Goal: Navigation & Orientation: Find specific page/section

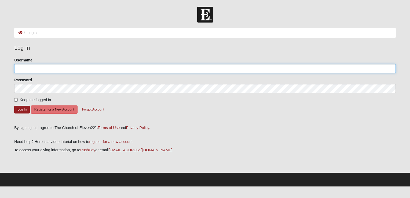
type input "[EMAIL_ADDRESS][DOMAIN_NAME]"
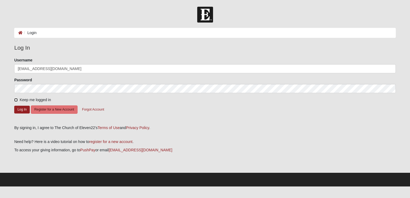
click at [16, 101] on input "Keep me logged in" at bounding box center [15, 99] width 3 height 3
checkbox input "true"
click at [20, 106] on button "Log In" at bounding box center [22, 110] width 16 height 8
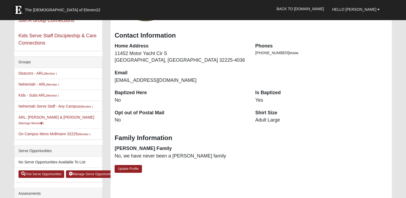
scroll to position [81, 0]
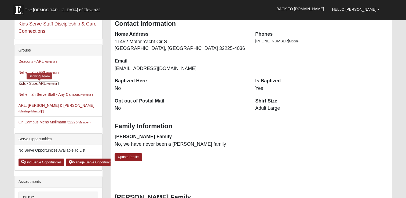
click at [35, 83] on link "Kids - Subs ARL (Member )" at bounding box center [39, 83] width 40 height 4
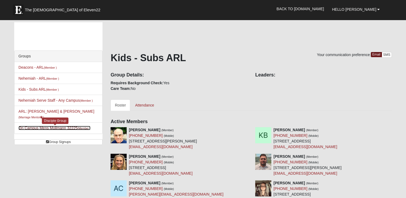
click at [45, 126] on link "On Campus Mens Mollmann 32225 (Member )" at bounding box center [55, 128] width 72 height 4
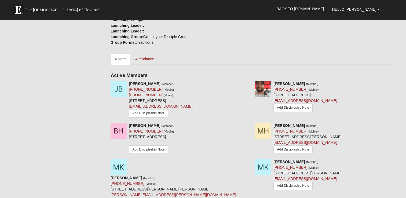
scroll to position [188, 0]
